Goal: Task Accomplishment & Management: Manage account settings

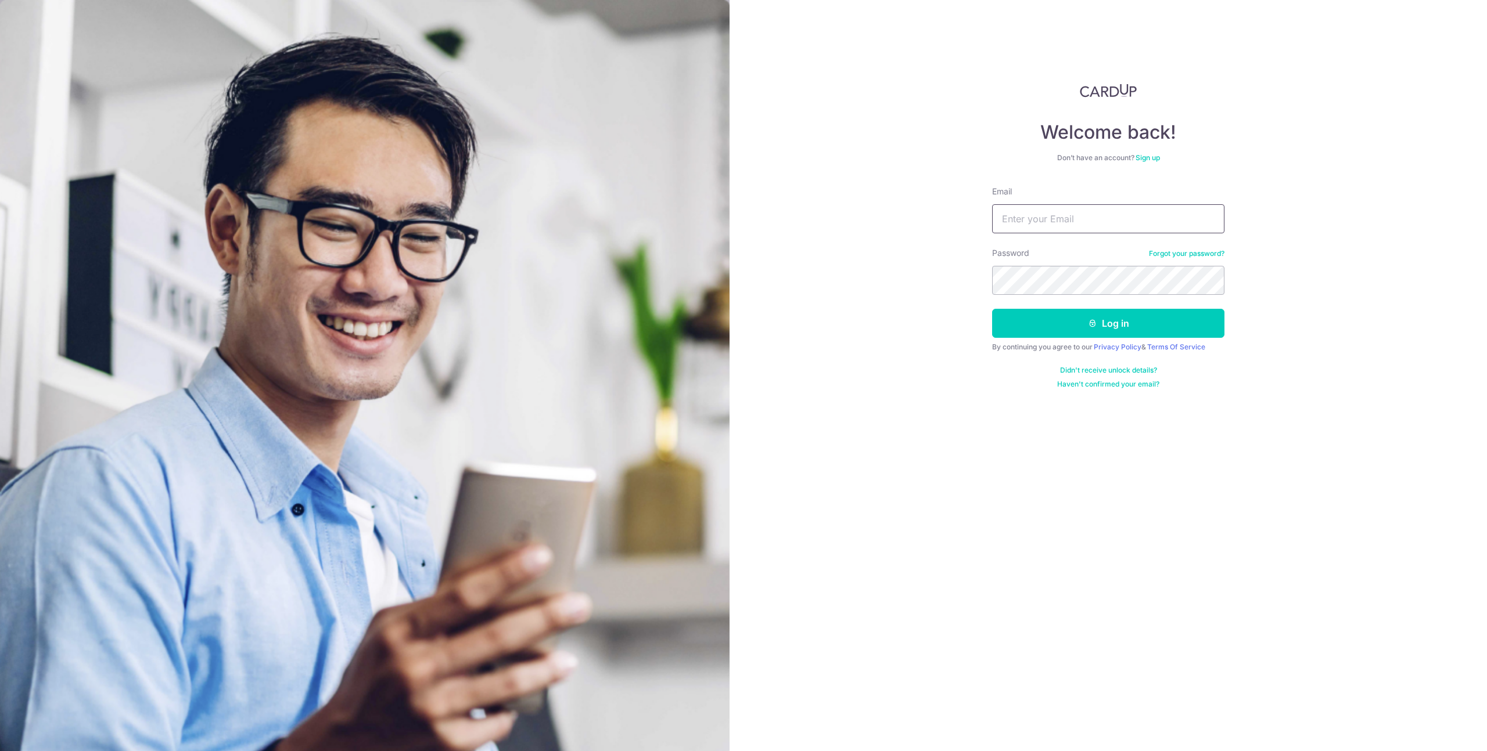
click at [1089, 207] on input "Email" at bounding box center [1108, 218] width 232 height 29
type input "[EMAIL_ADDRESS][DOMAIN_NAME]"
click at [1062, 322] on button "Log in" at bounding box center [1108, 323] width 232 height 29
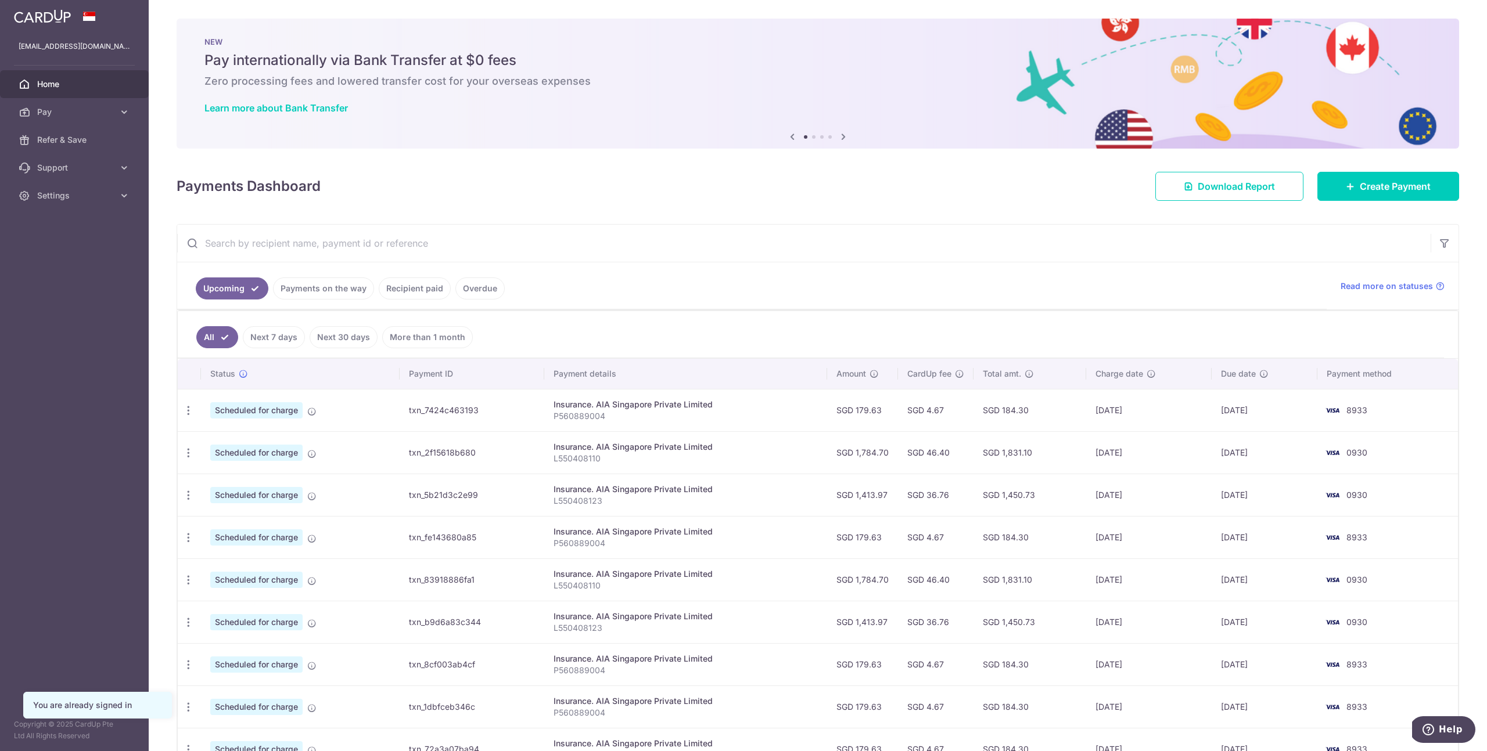
click at [552, 465] on td "Insurance. AIA Singapore Private Limited L550408110" at bounding box center [685, 452] width 283 height 42
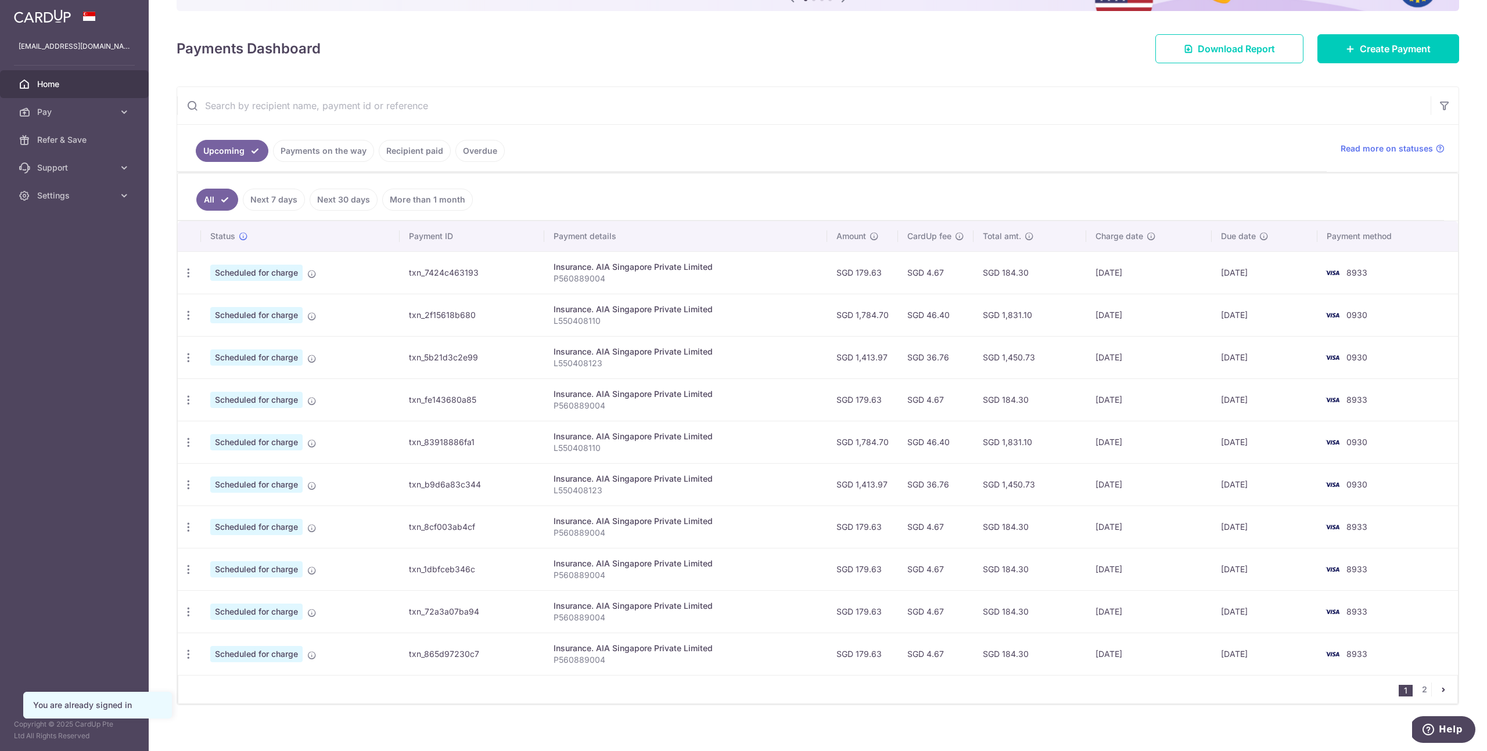
scroll to position [145, 0]
